Goal: Information Seeking & Learning: Check status

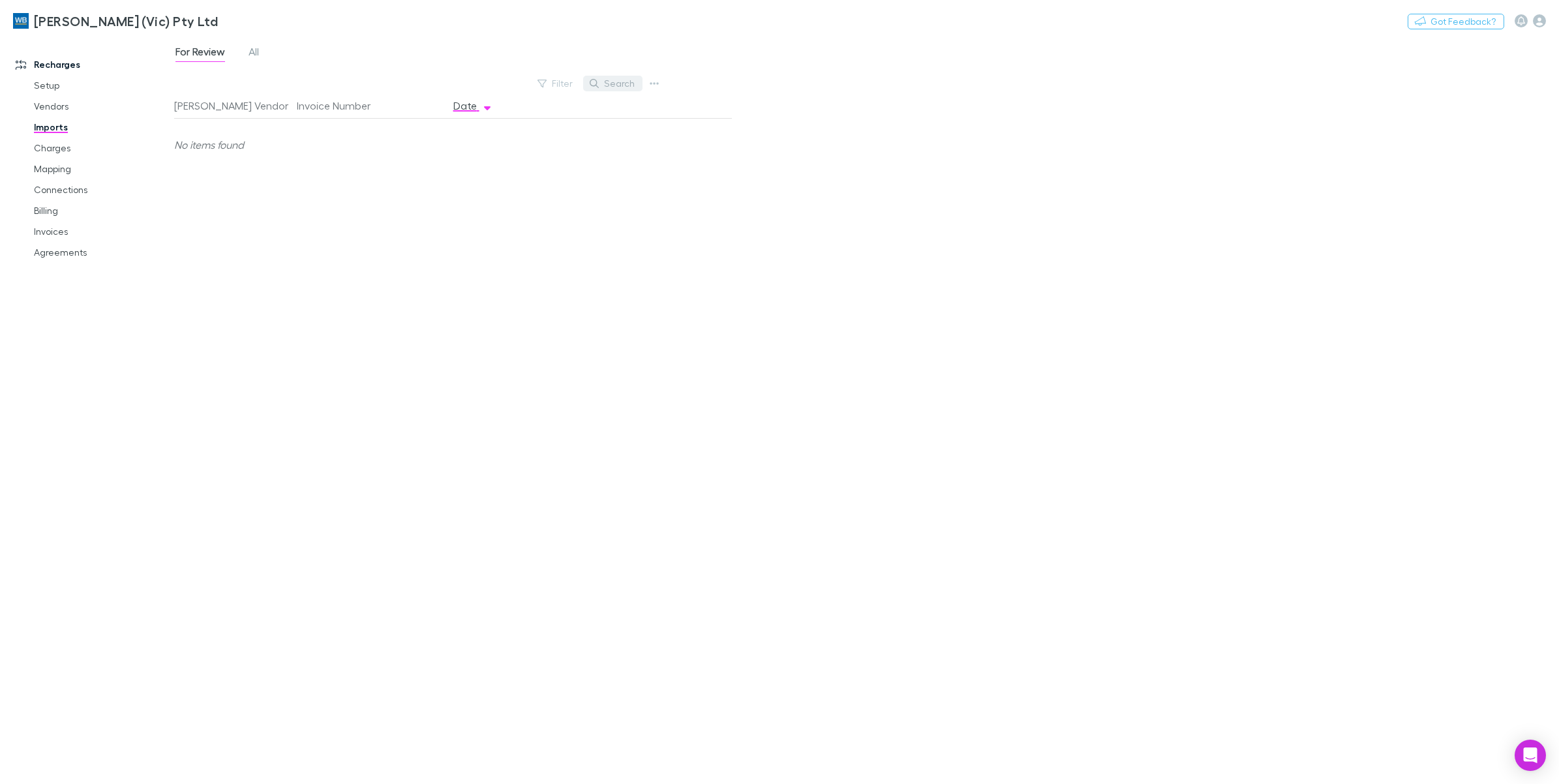
click at [605, 88] on button "Search" at bounding box center [612, 83] width 59 height 16
type input "****"
click at [64, 150] on link "Charges" at bounding box center [102, 148] width 163 height 21
click at [67, 255] on link "Agreements" at bounding box center [102, 252] width 163 height 21
click at [60, 236] on link "Invoices" at bounding box center [102, 231] width 163 height 21
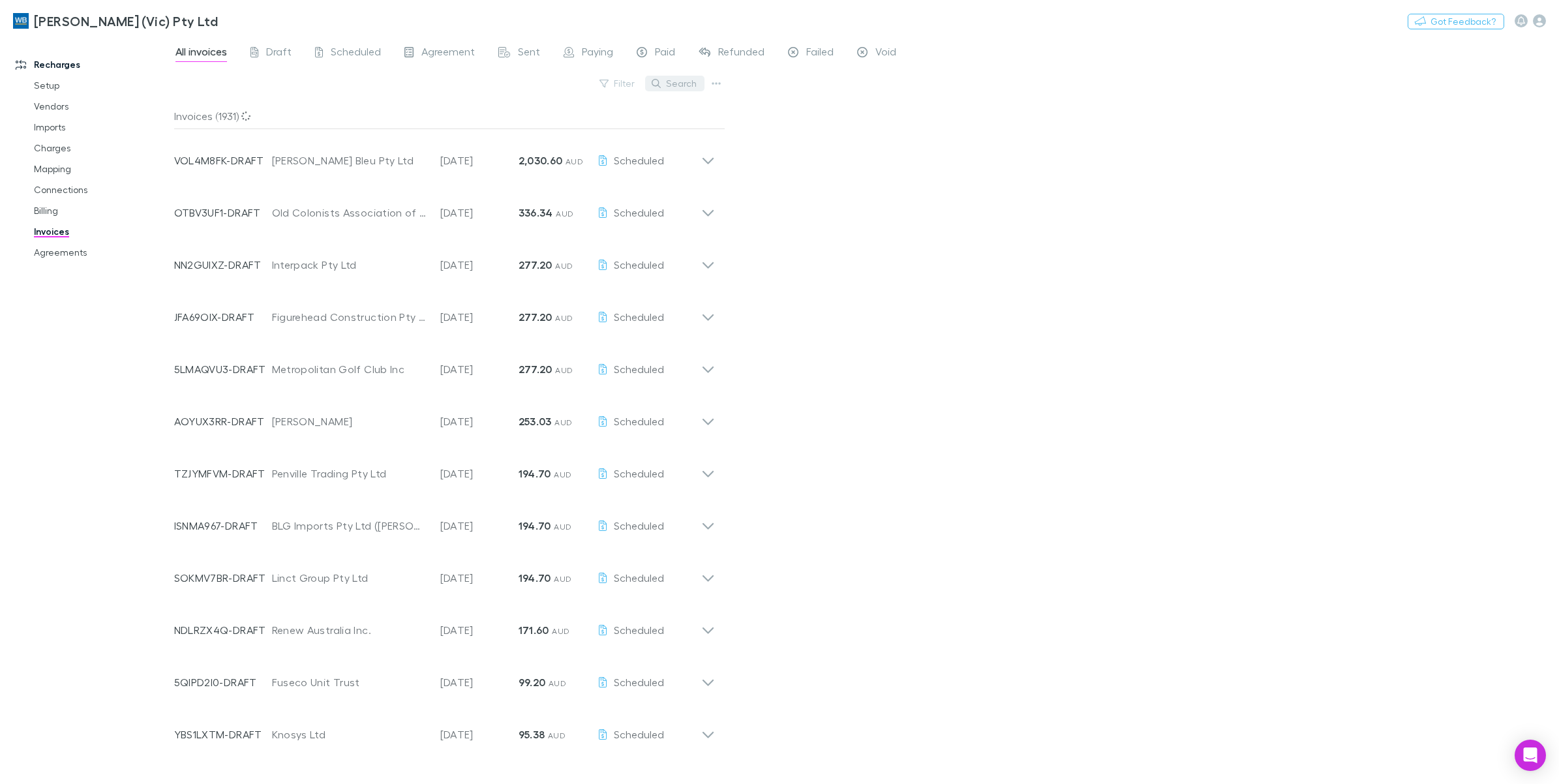
click at [672, 83] on button "Search" at bounding box center [674, 83] width 59 height 16
type input "****"
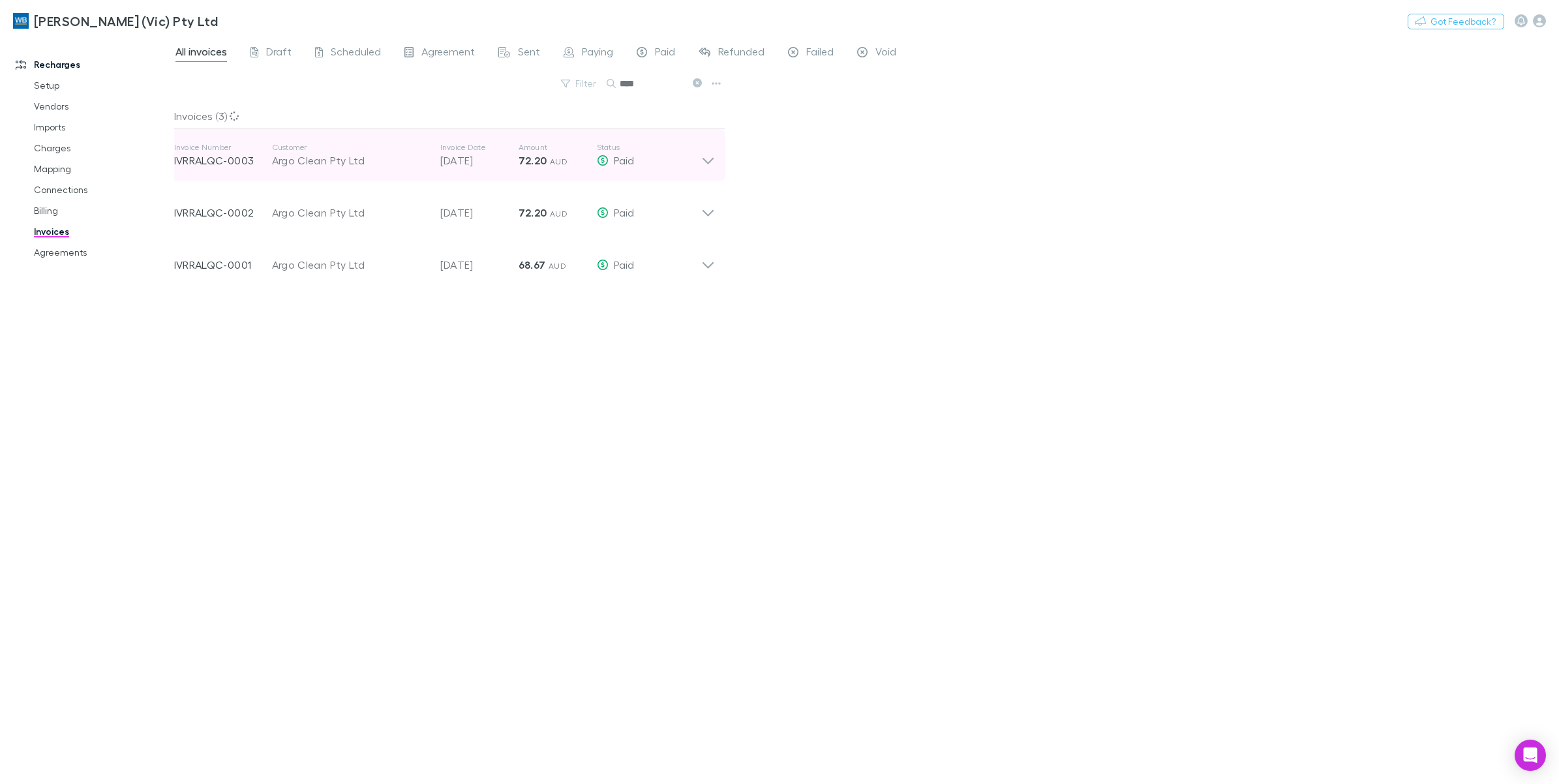
click at [718, 161] on div "Invoice Number IVRRALQC-0003 Customer Argo Clean Pty Ltd Invoice Date [DATE] Am…" at bounding box center [445, 155] width 562 height 52
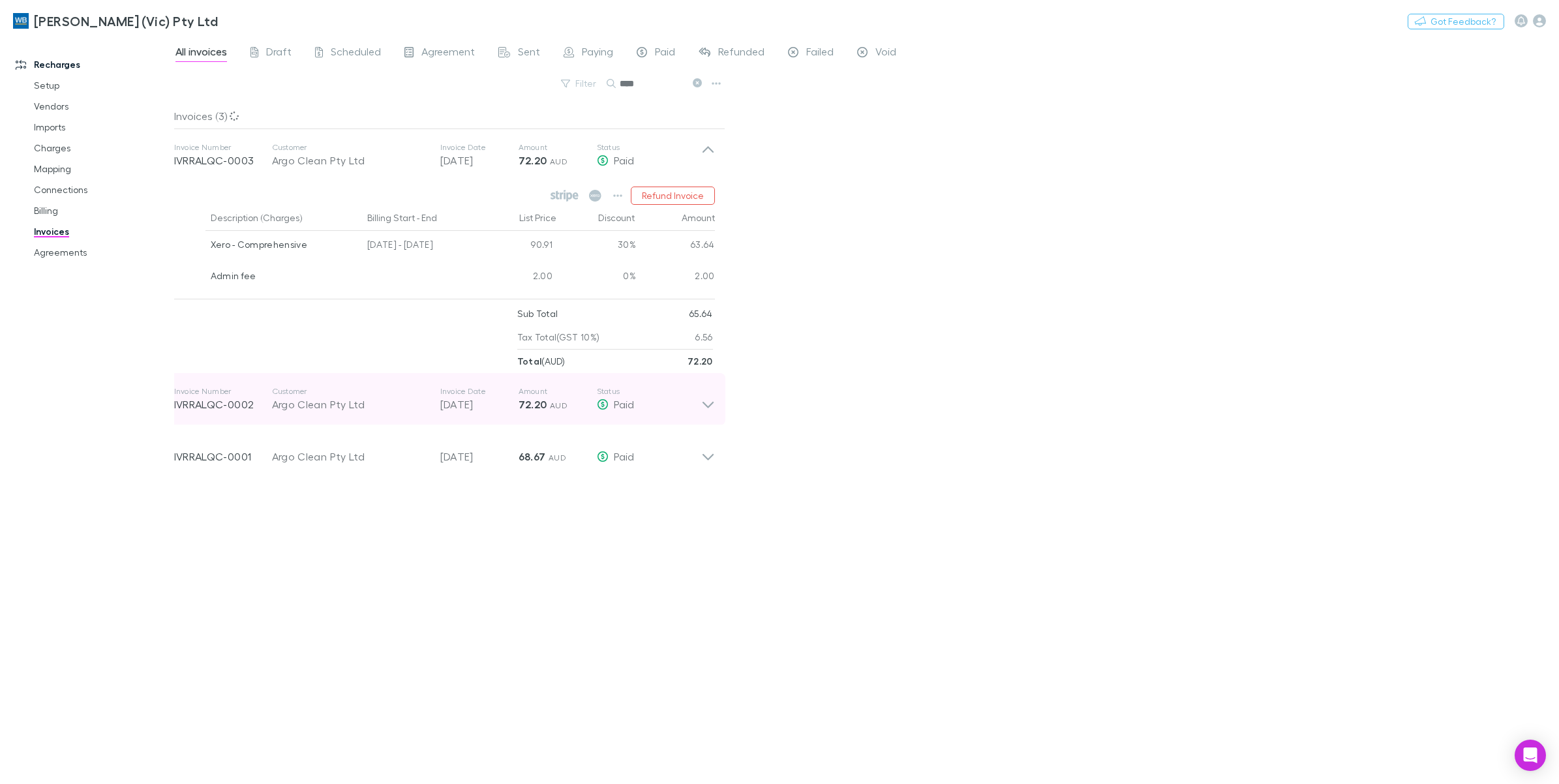
click at [711, 412] on icon at bounding box center [708, 399] width 14 height 26
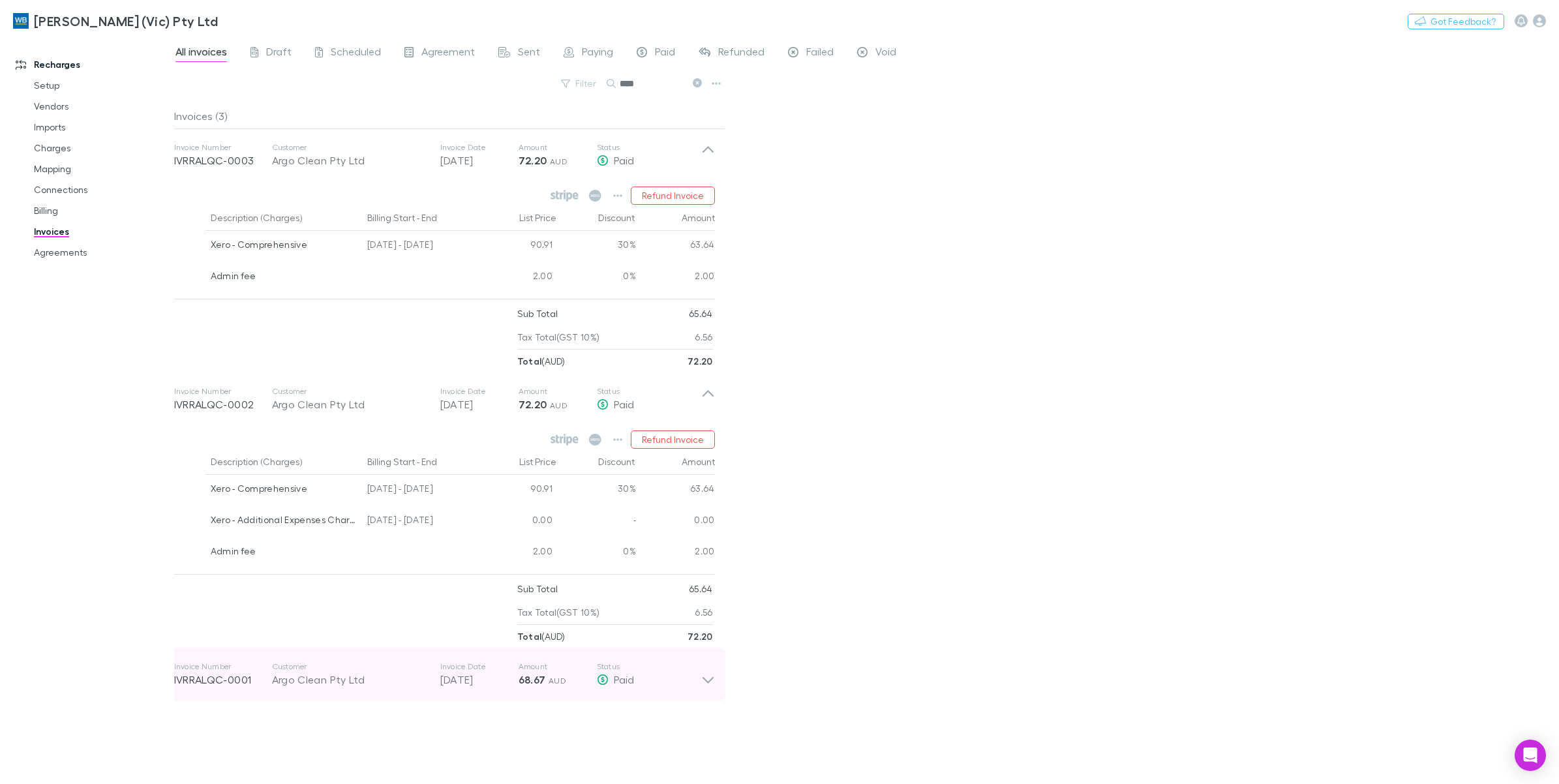
click at [702, 687] on icon at bounding box center [708, 674] width 14 height 26
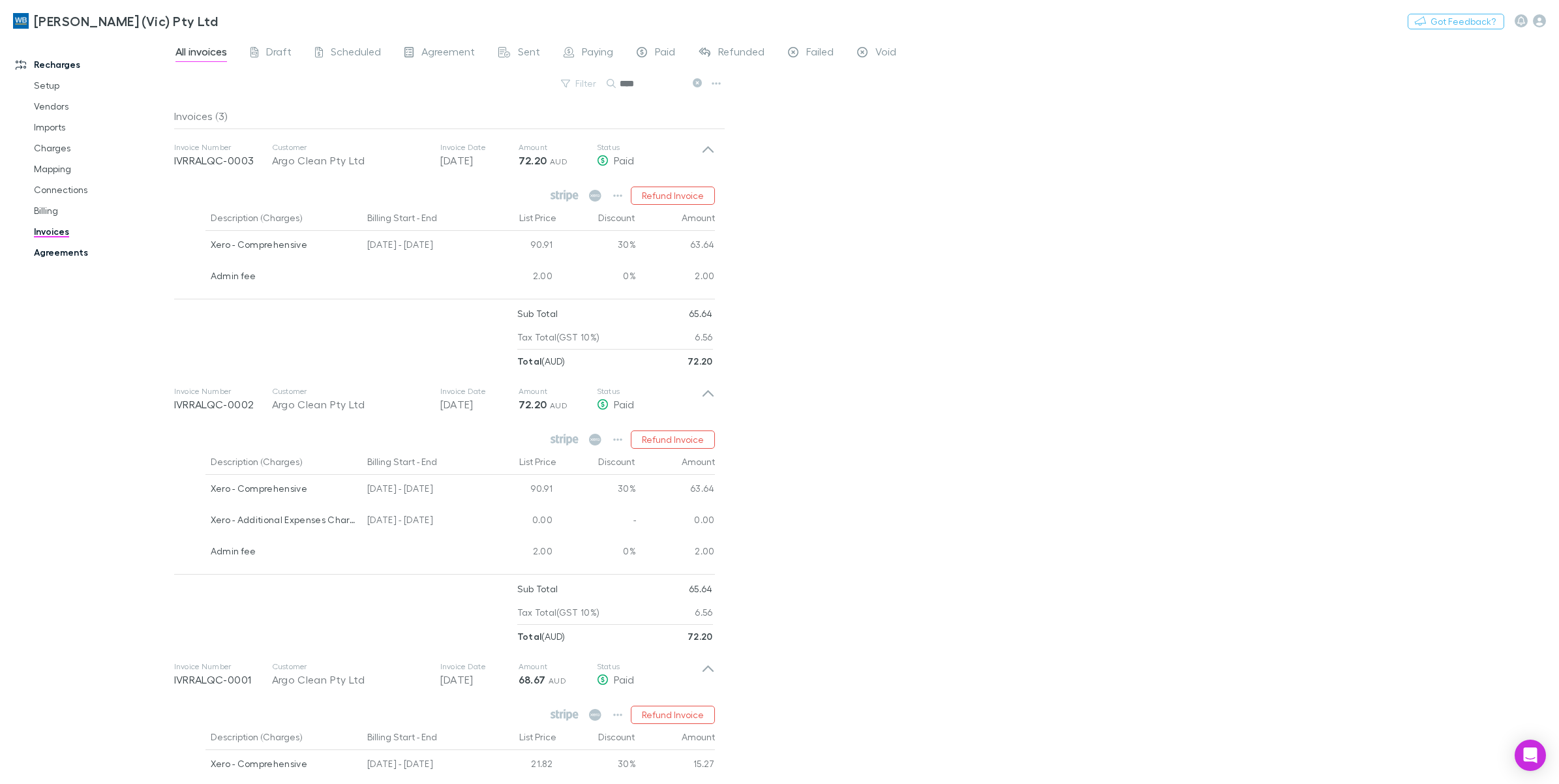
click at [77, 253] on link "Agreements" at bounding box center [102, 252] width 163 height 21
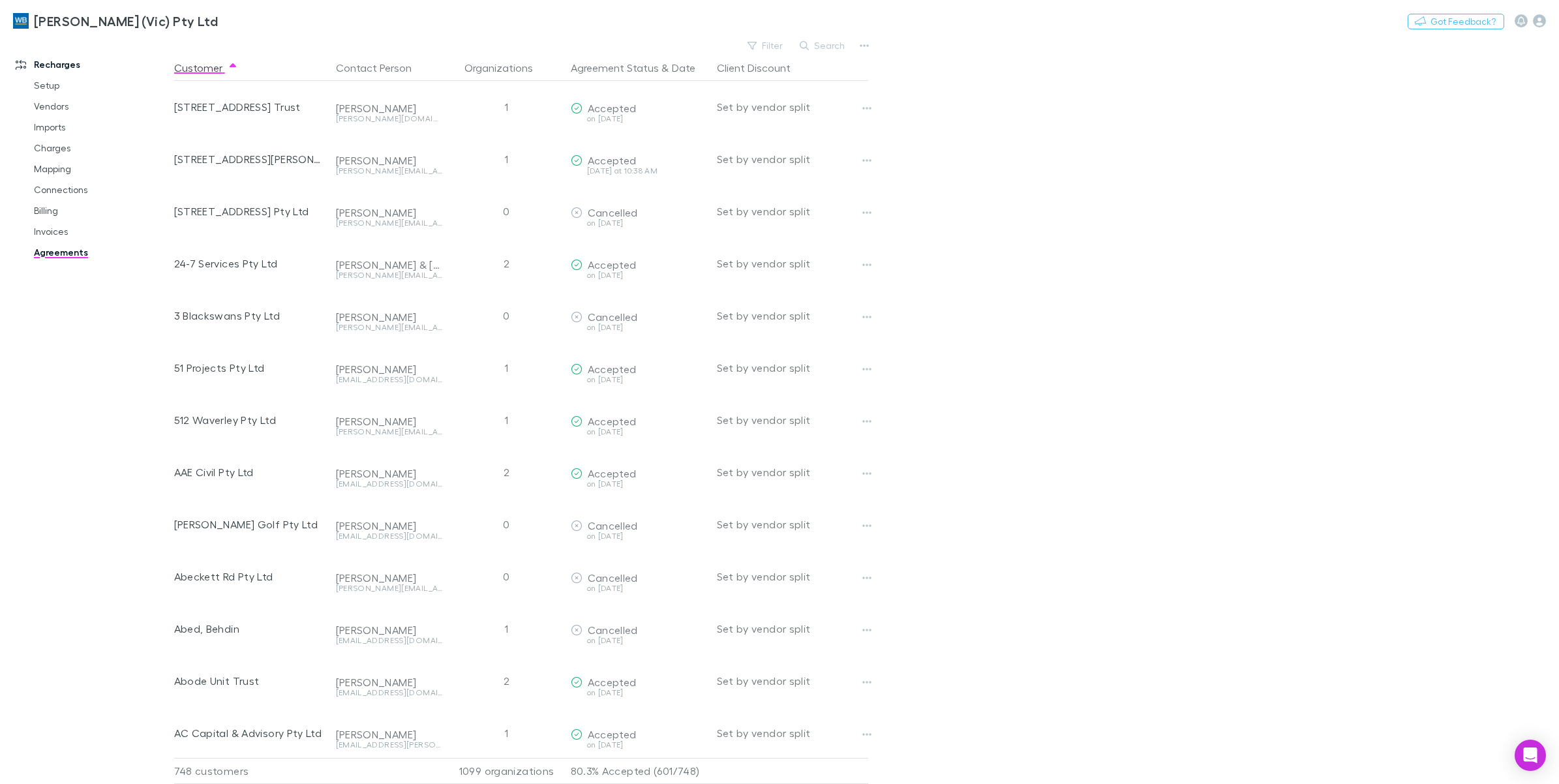
click at [67, 255] on link "Agreements" at bounding box center [102, 252] width 163 height 21
click at [830, 47] on button "Search" at bounding box center [822, 45] width 59 height 16
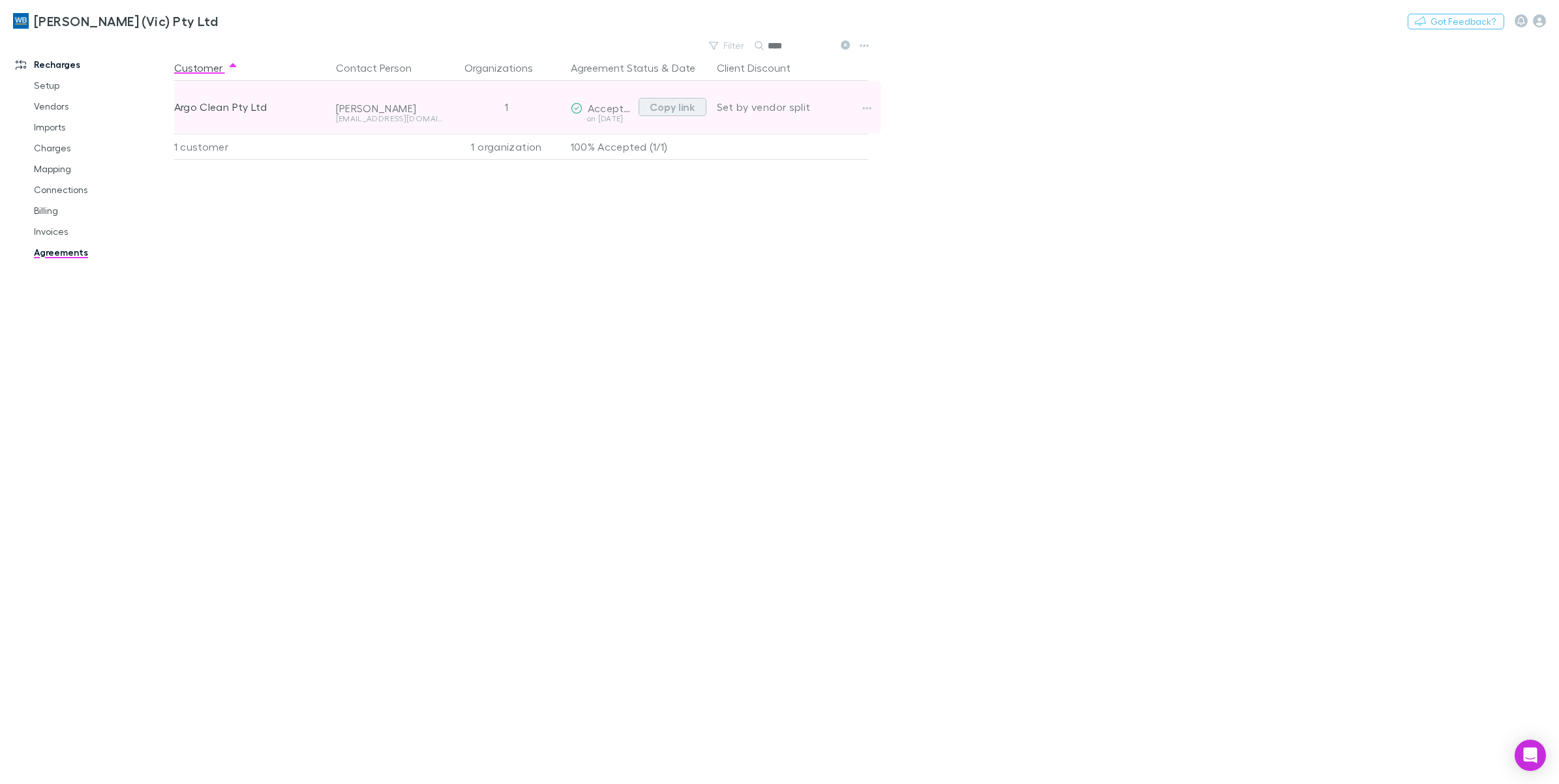
type input "****"
click at [678, 110] on button "Copy link" at bounding box center [672, 107] width 68 height 18
click at [682, 110] on button "Copy link" at bounding box center [672, 107] width 68 height 18
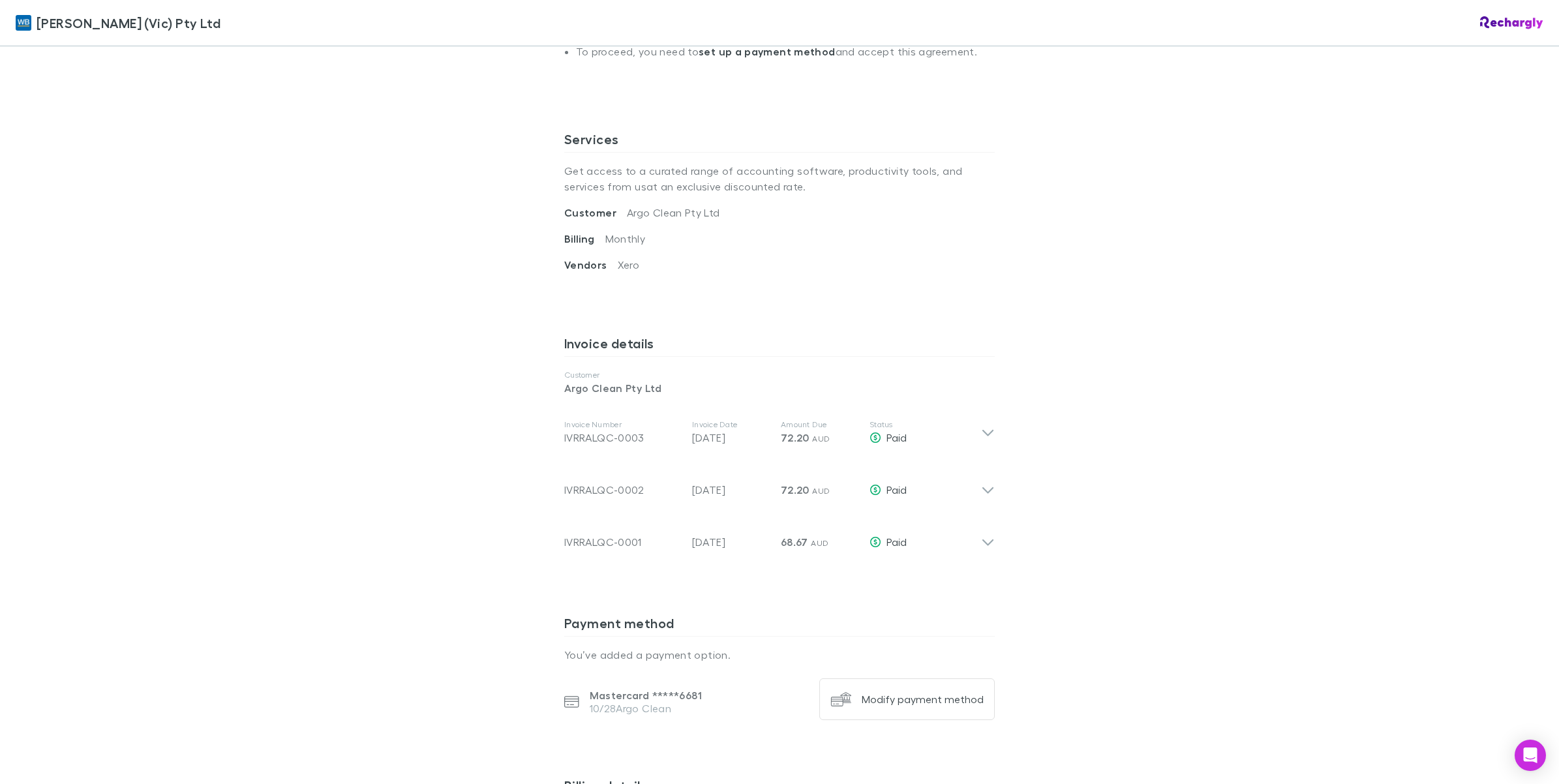
scroll to position [489, 0]
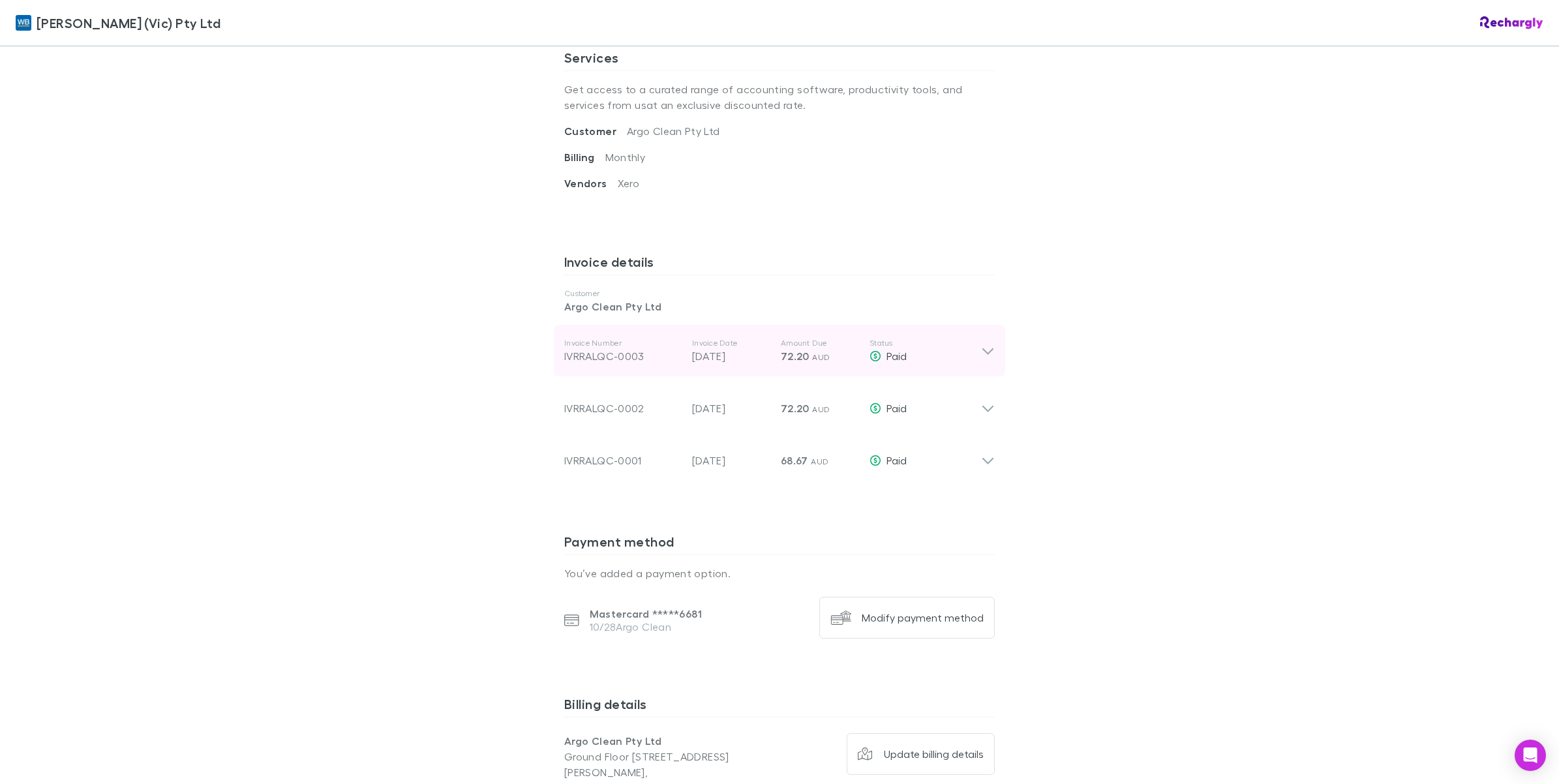
click at [985, 354] on icon at bounding box center [988, 351] width 14 height 16
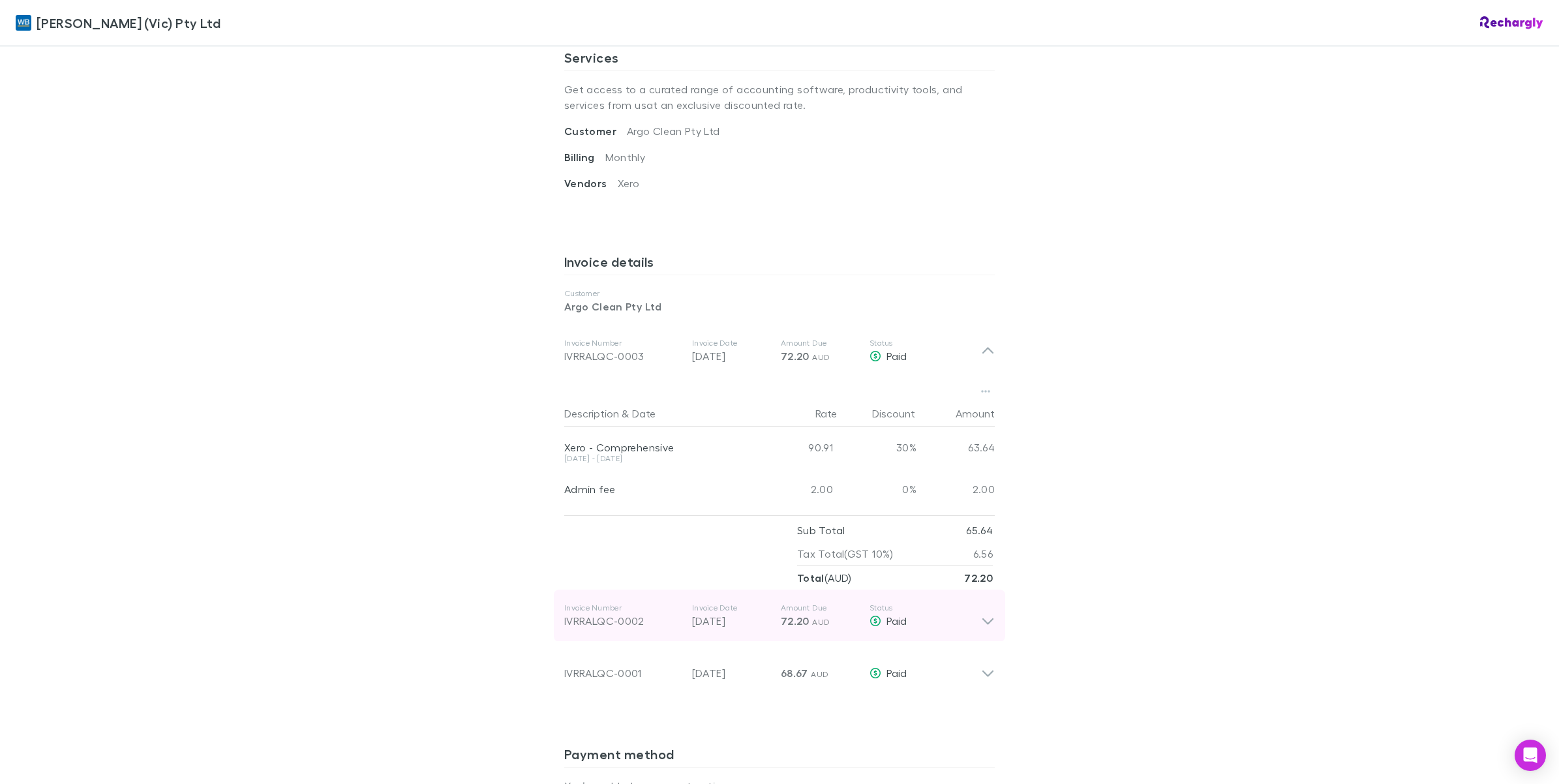
click at [981, 624] on icon at bounding box center [988, 616] width 14 height 26
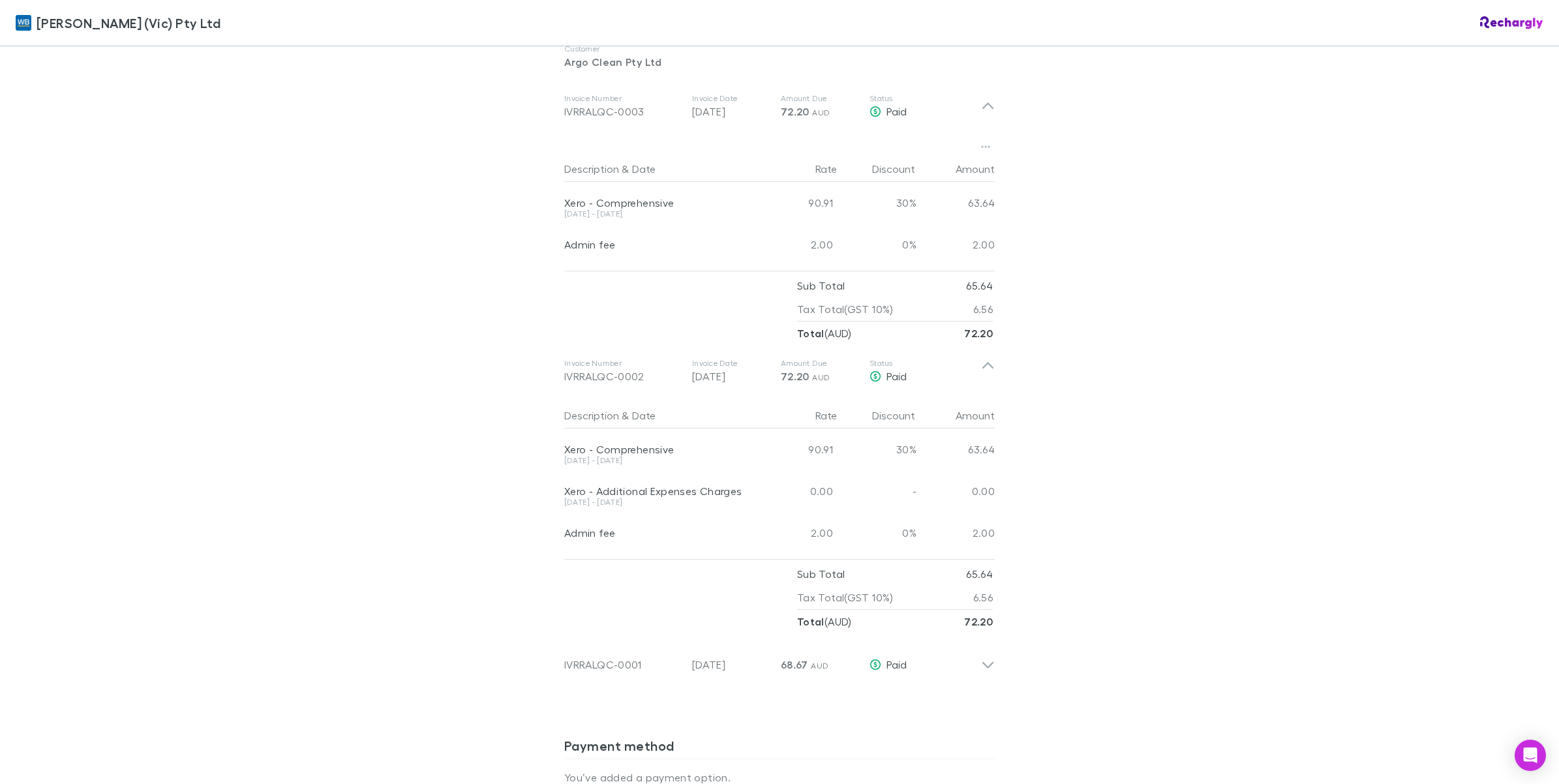
scroll to position [816, 0]
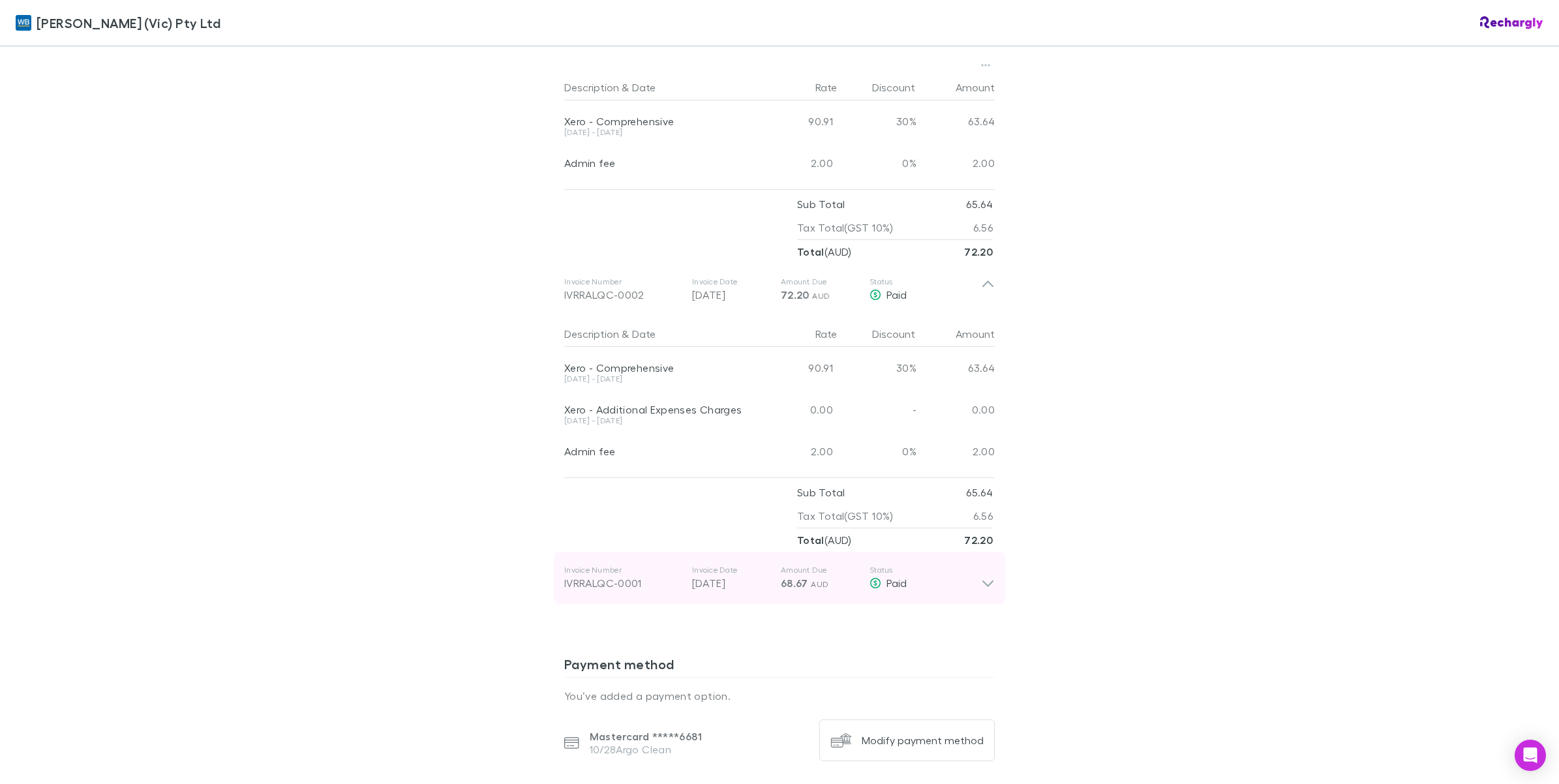
click at [990, 588] on div "Invoice Number IVRRALQC-0001 Invoice Date 28 Jul 2025 Amount Due 68.67 AUD Stat…" at bounding box center [779, 577] width 451 height 52
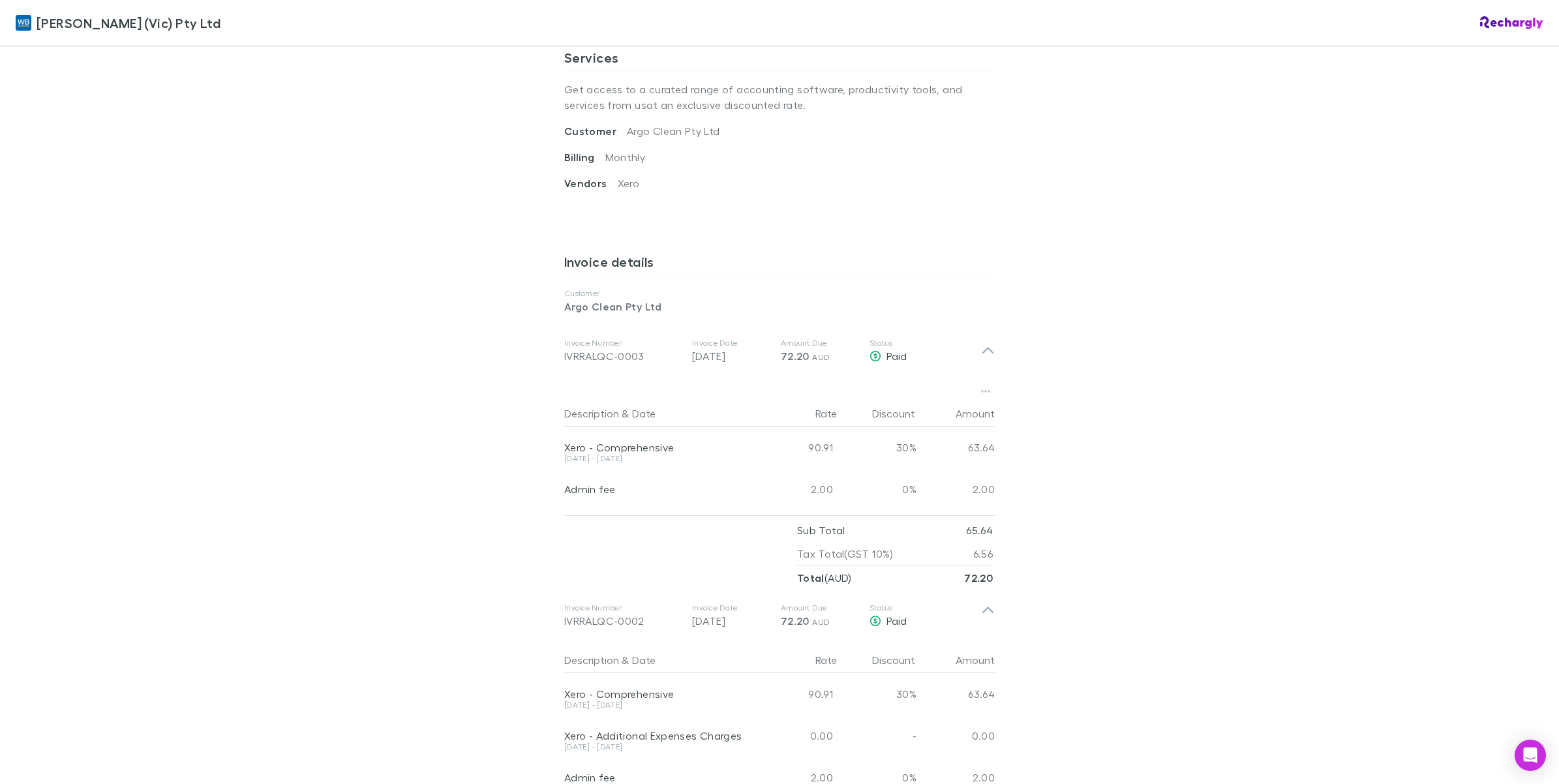
scroll to position [734, 0]
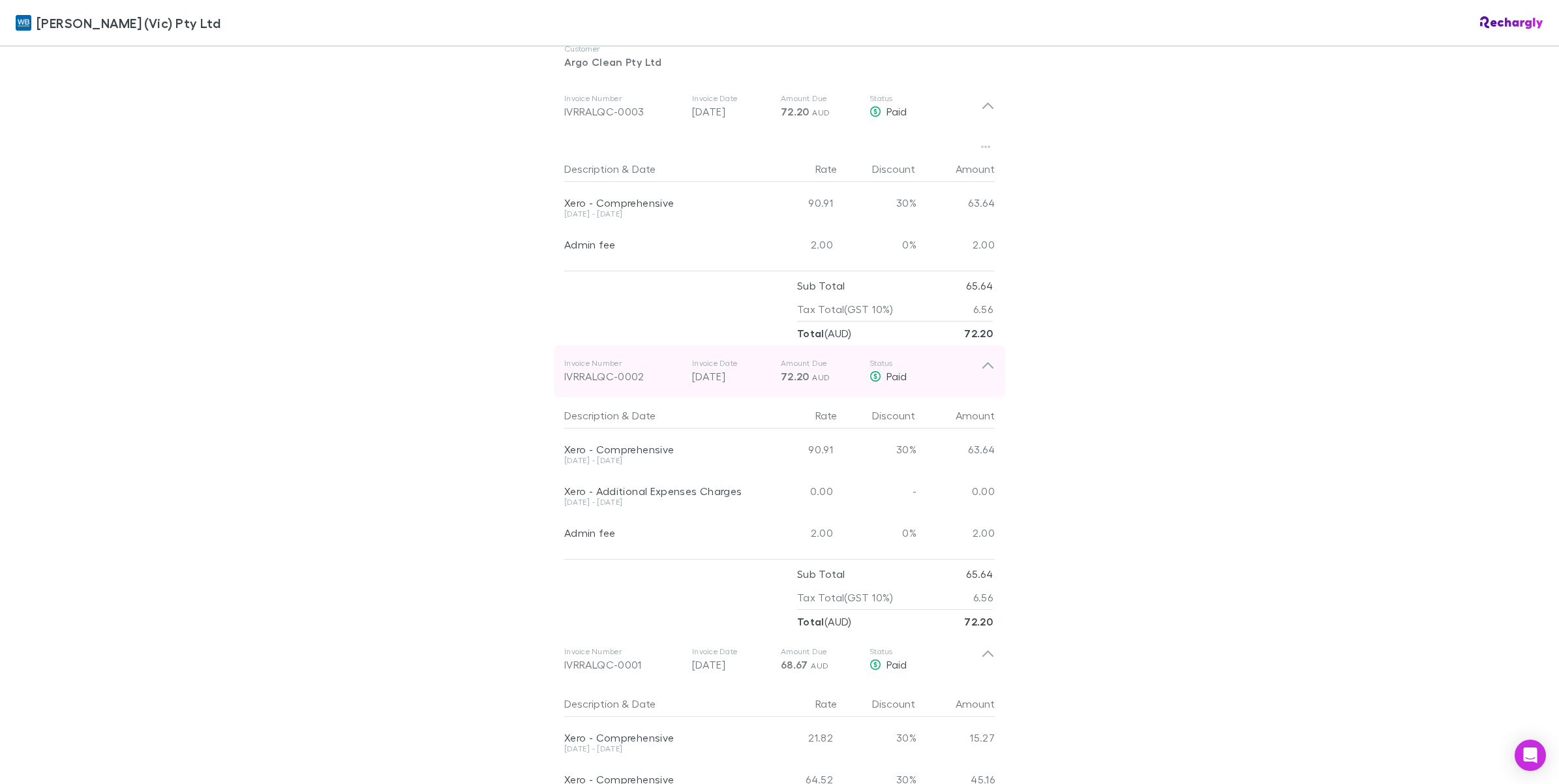
click at [981, 369] on icon at bounding box center [988, 371] width 14 height 26
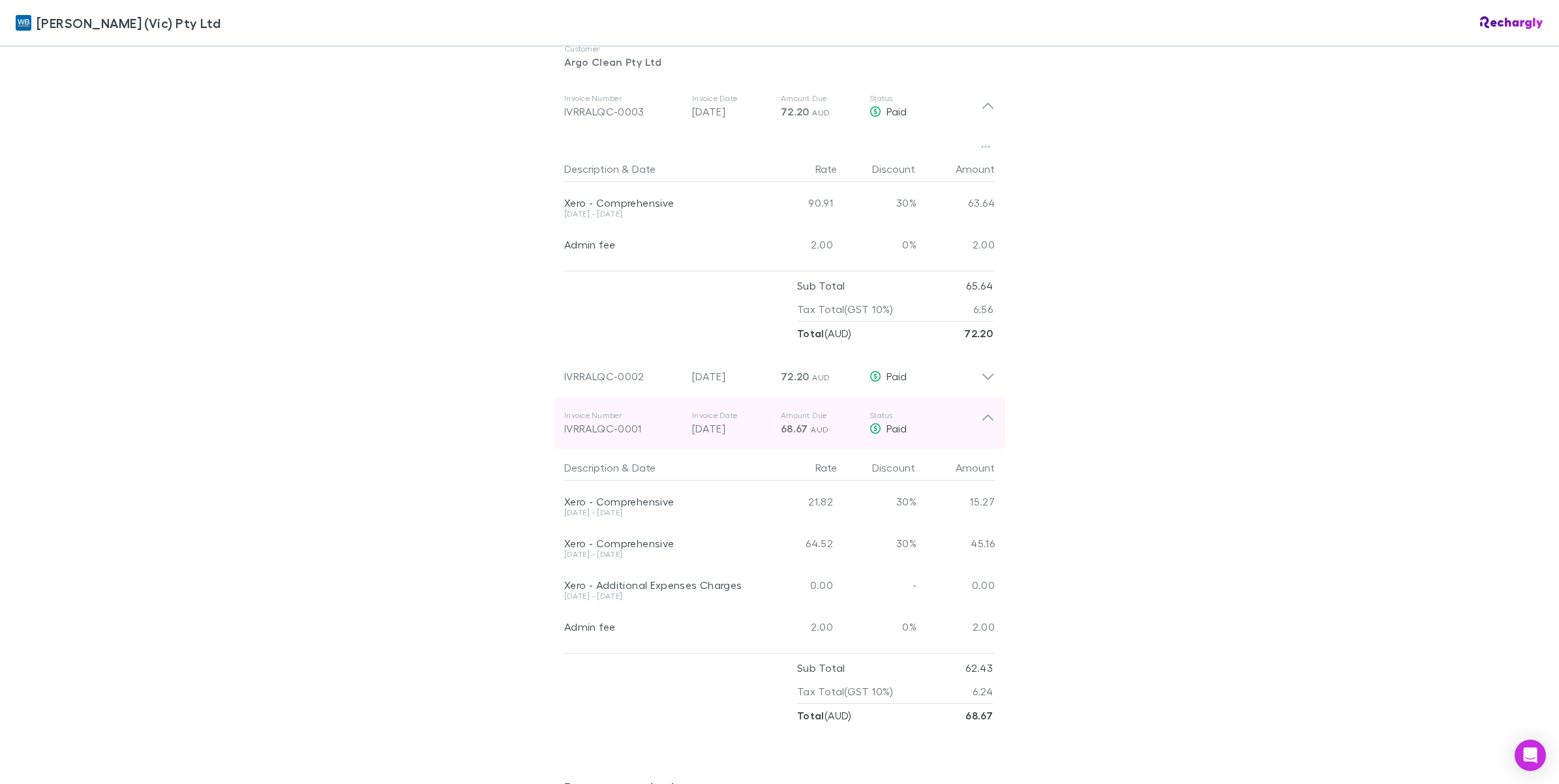
click at [982, 424] on icon at bounding box center [988, 423] width 14 height 26
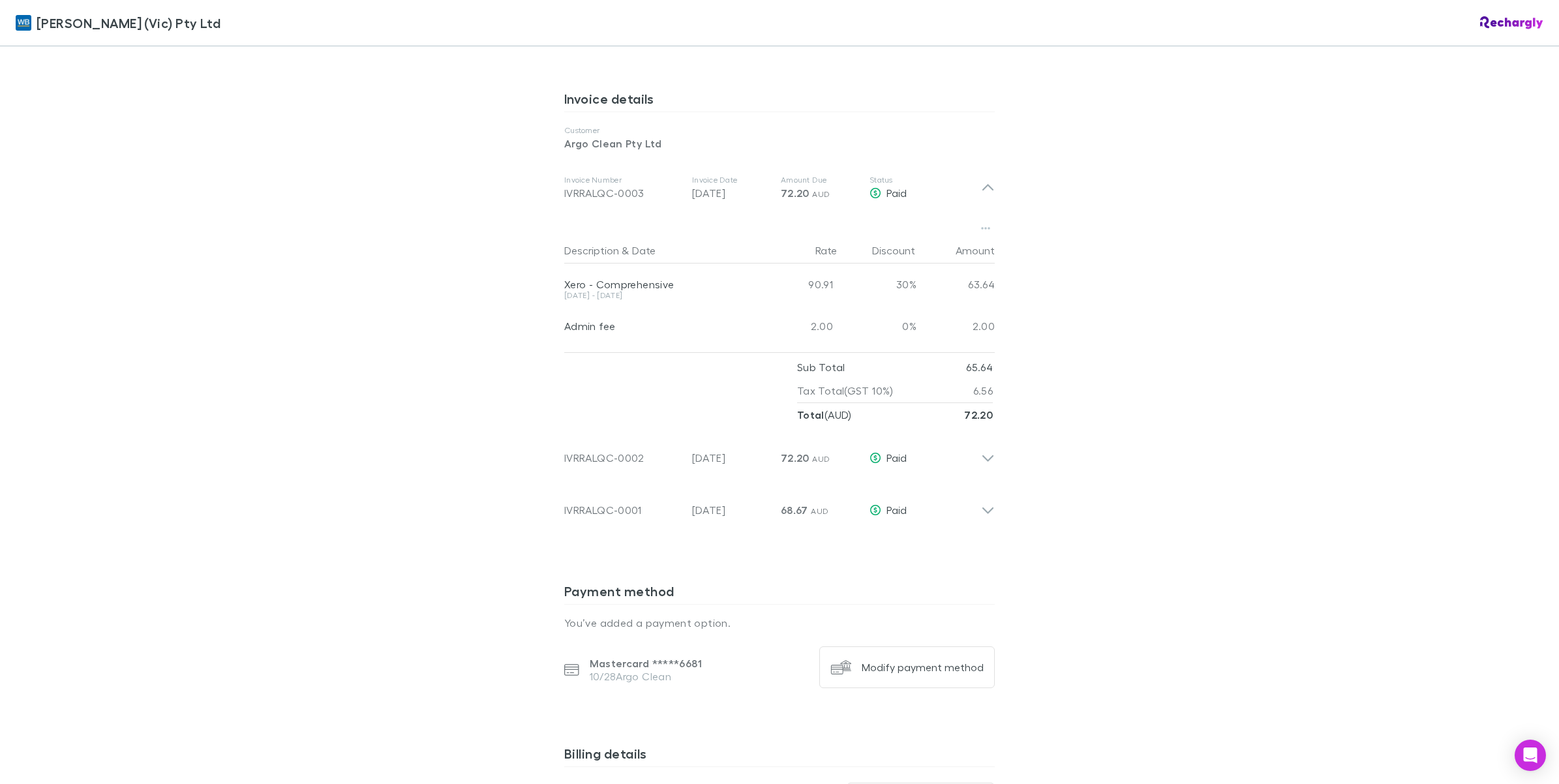
scroll to position [571, 0]
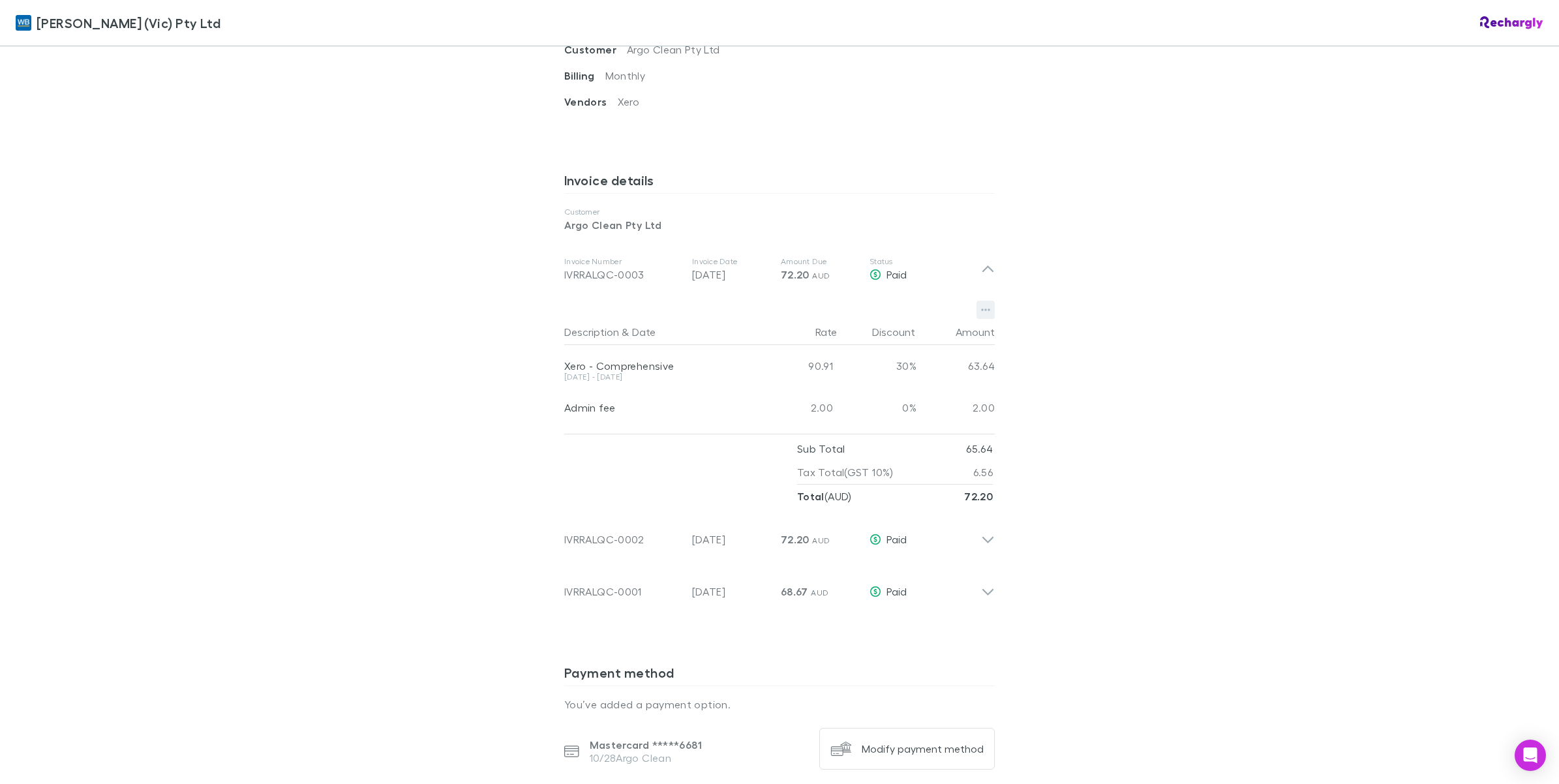
click at [984, 310] on button "button" at bounding box center [985, 309] width 18 height 18
